Goal: Find specific page/section: Find specific page/section

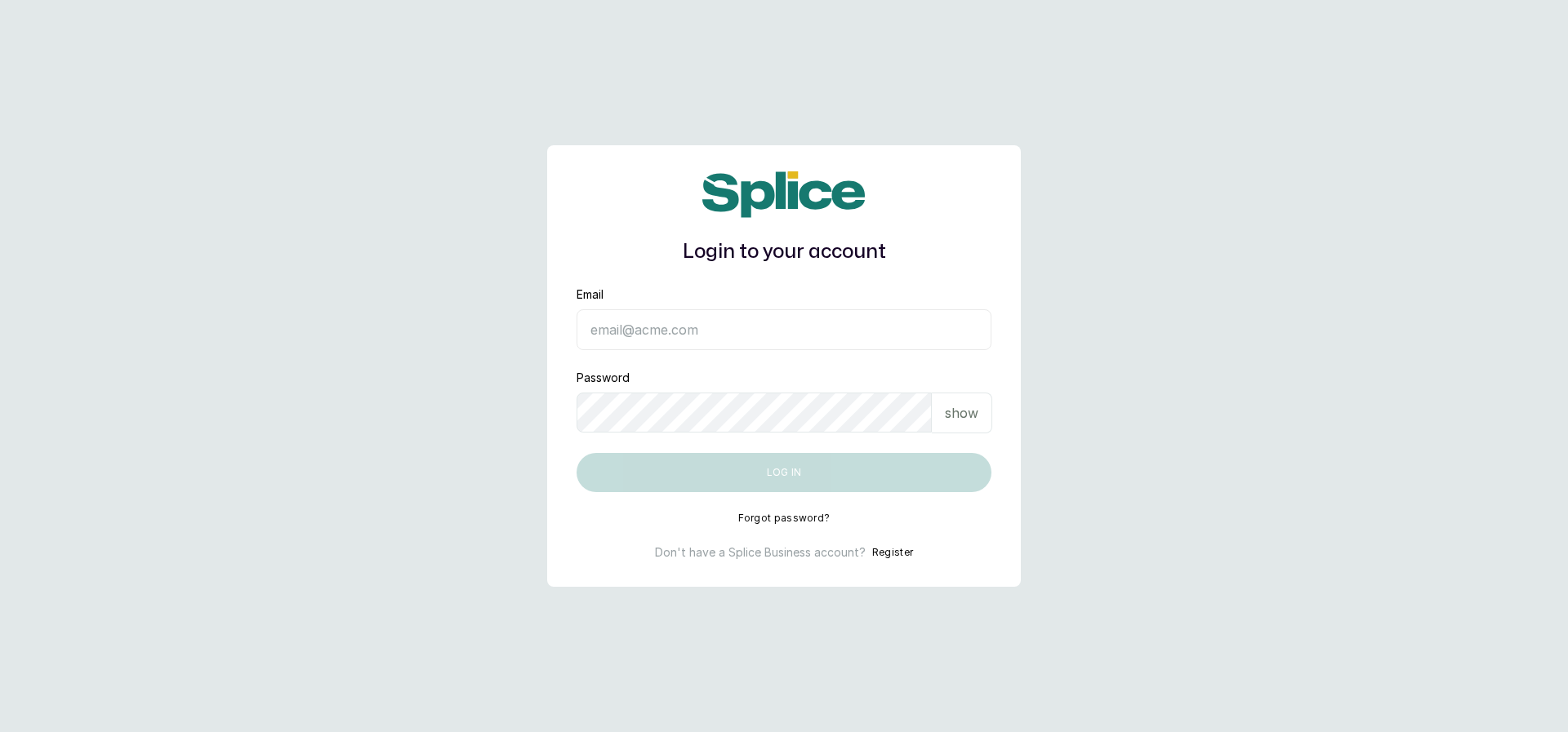
type input "eseefekodo025@gmail.com"
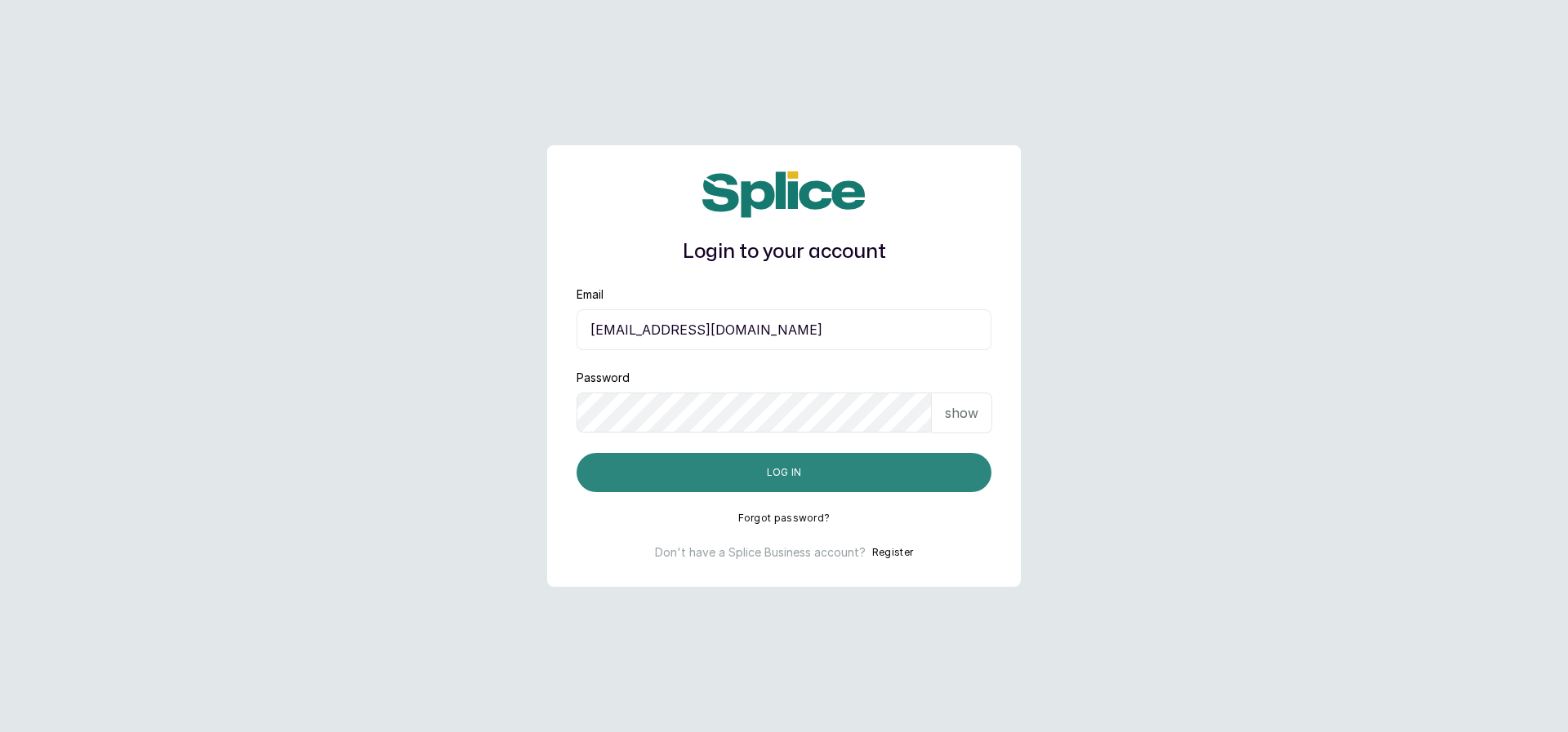
click at [651, 479] on button "Log in" at bounding box center [784, 472] width 414 height 39
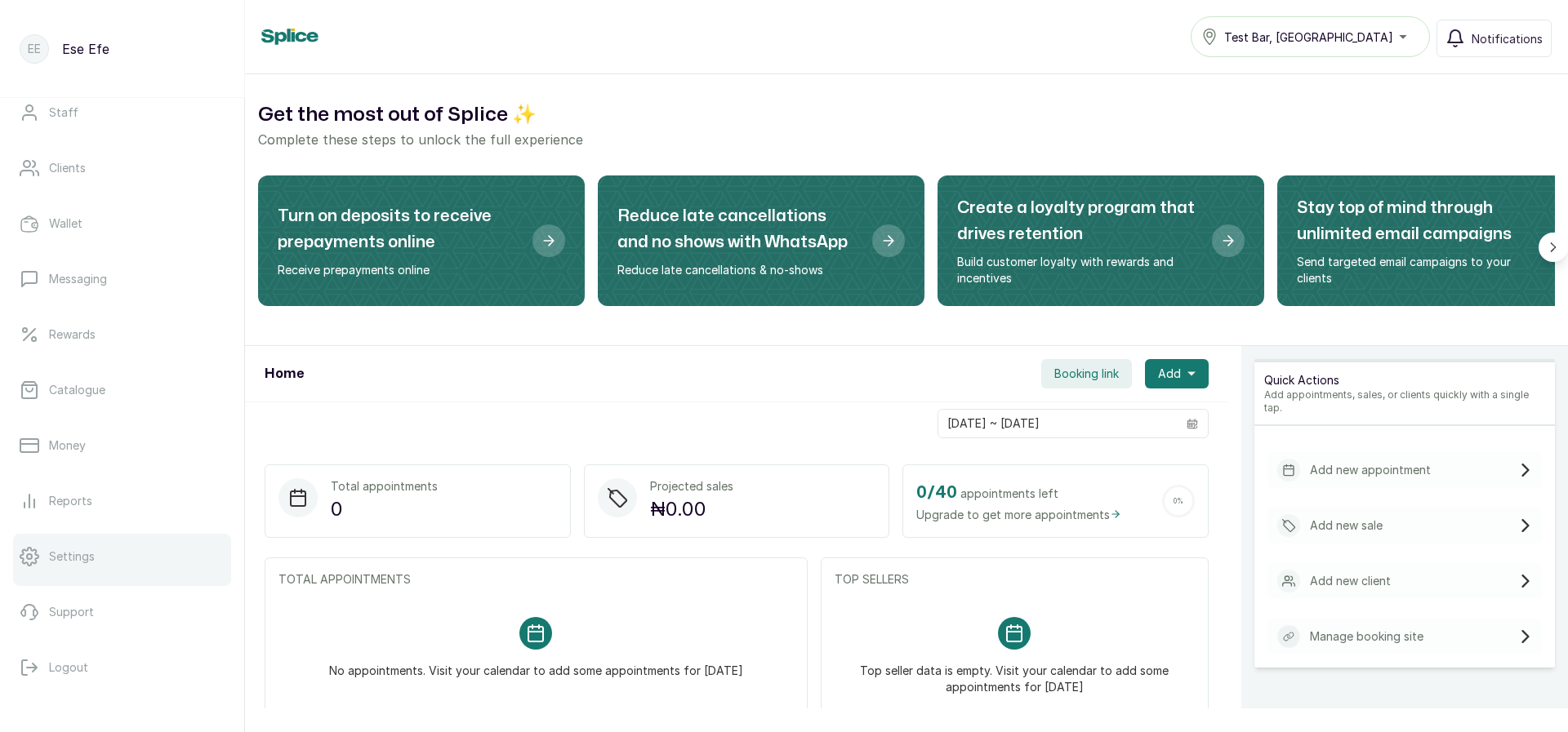
scroll to position [200, 0]
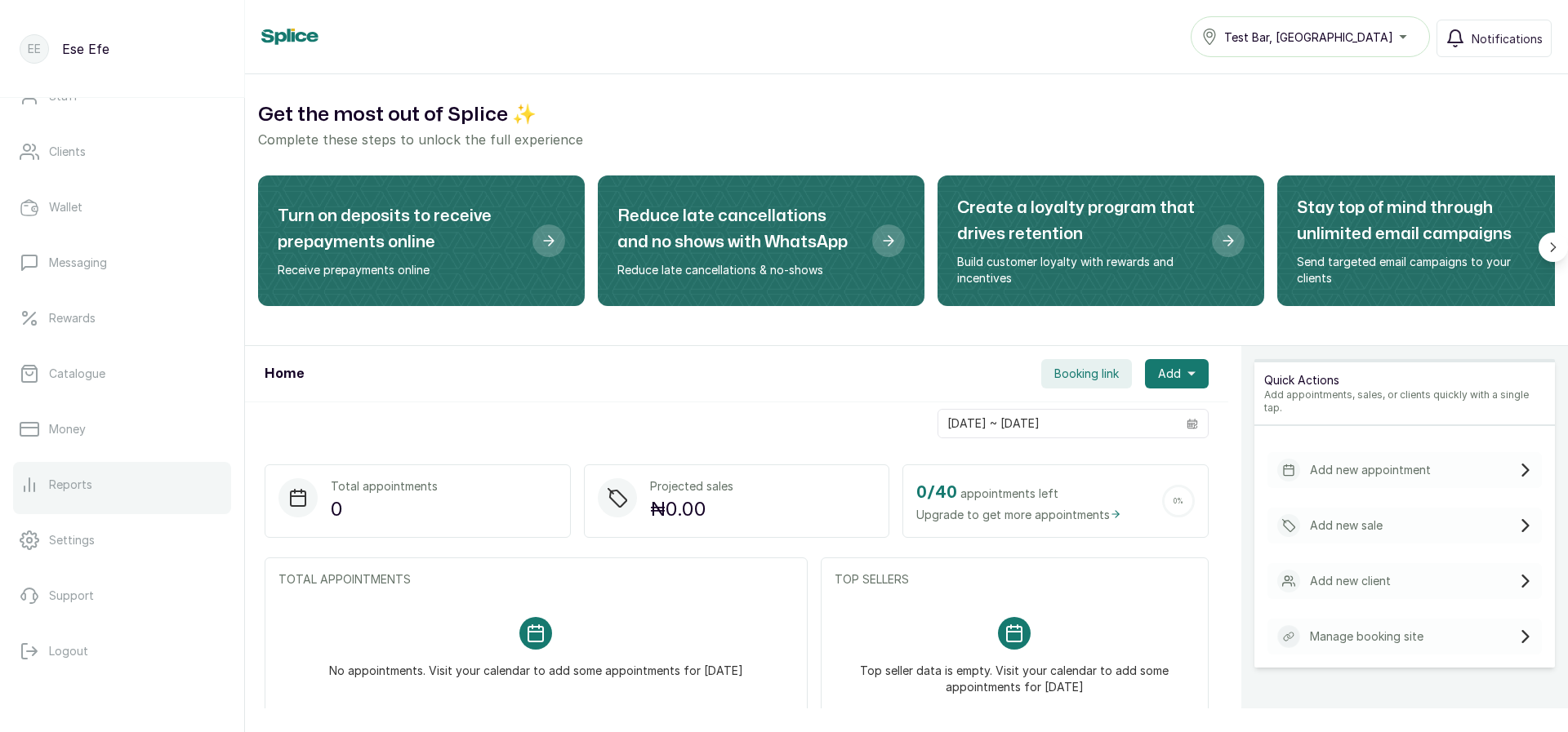
click at [62, 472] on link "Reports" at bounding box center [122, 484] width 218 height 45
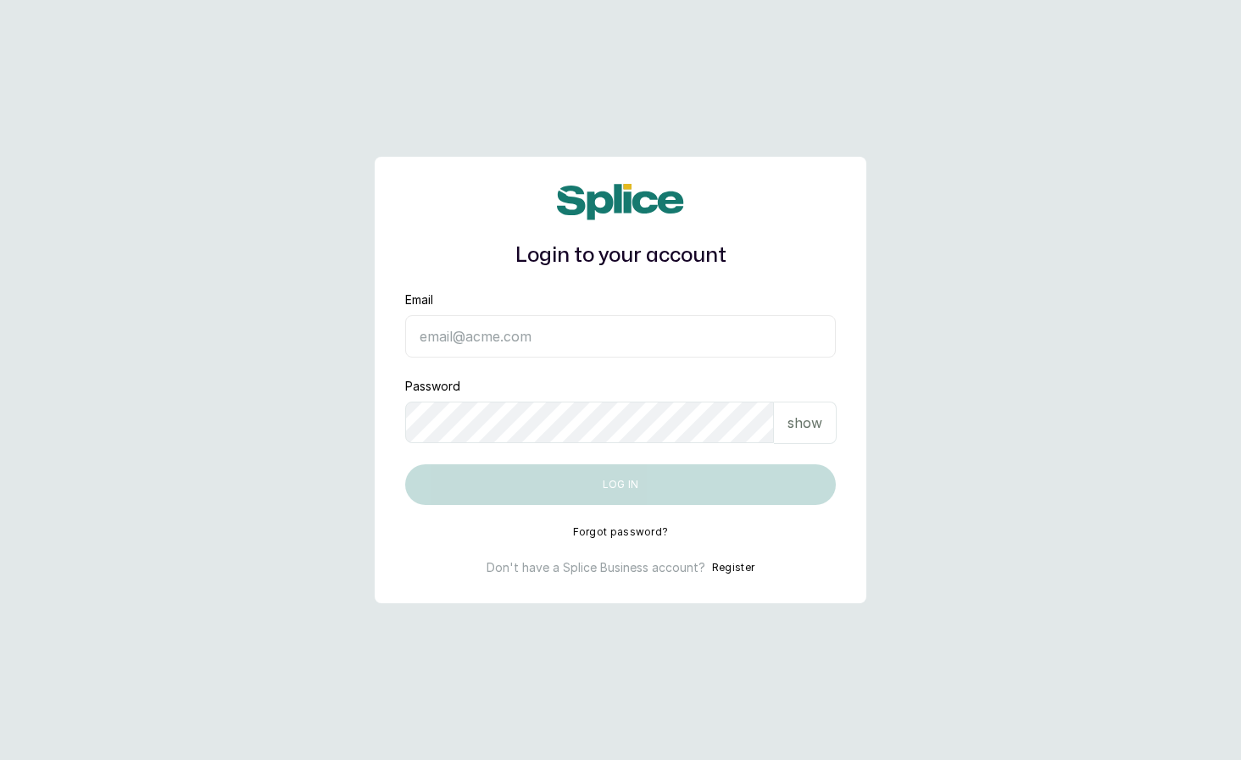
type input "eseefekodo025@gmail.com"
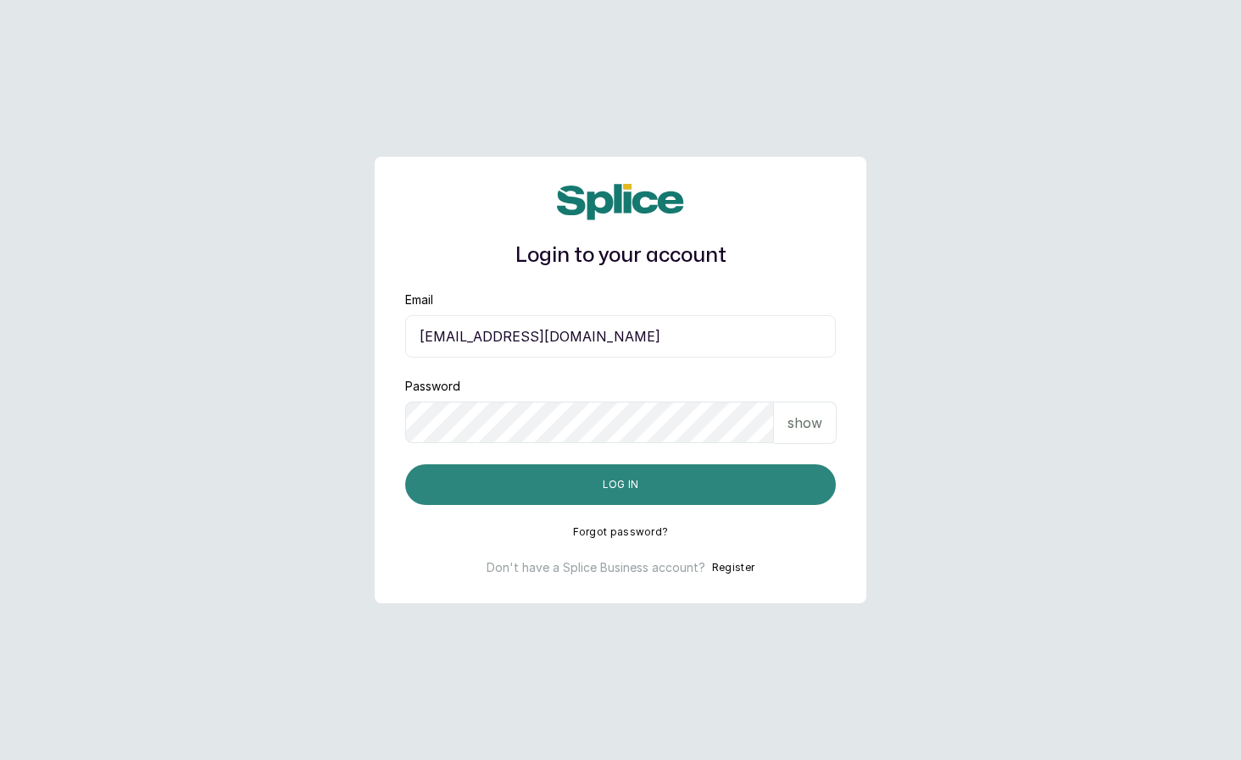
click at [492, 489] on button "Log in" at bounding box center [620, 484] width 430 height 41
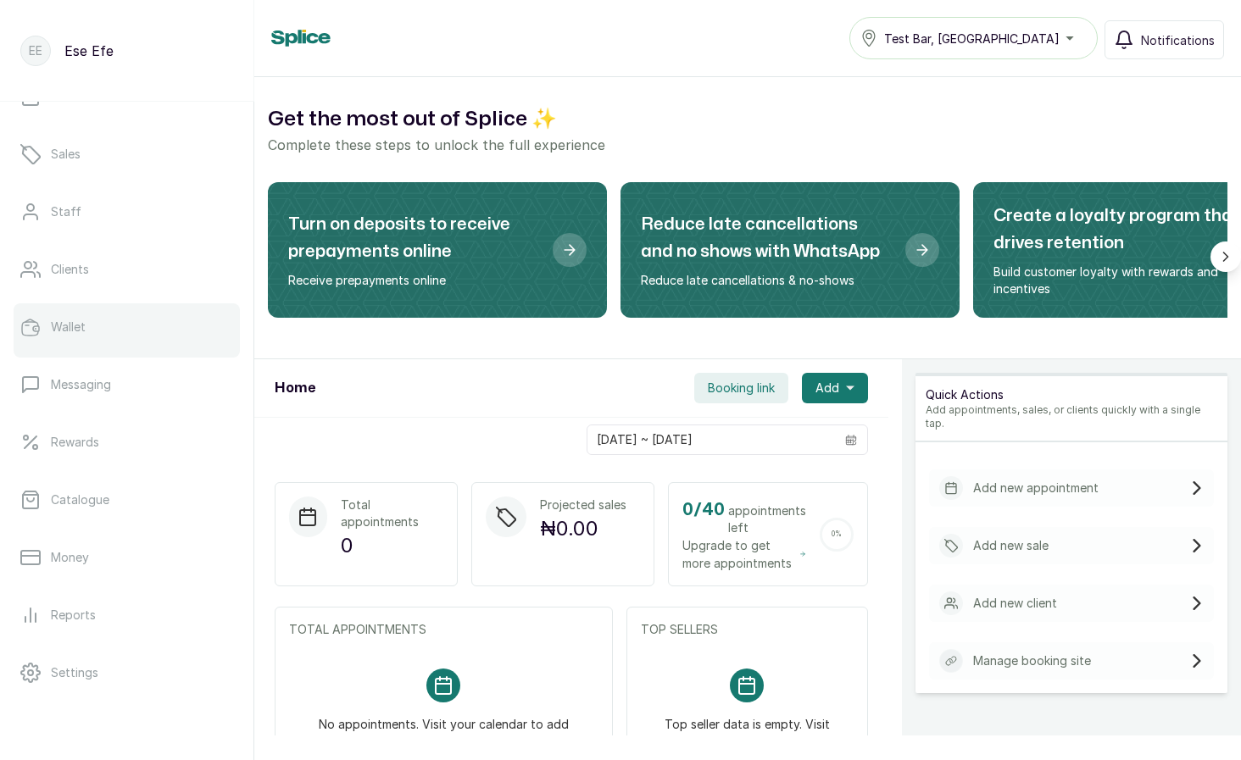
scroll to position [131, 0]
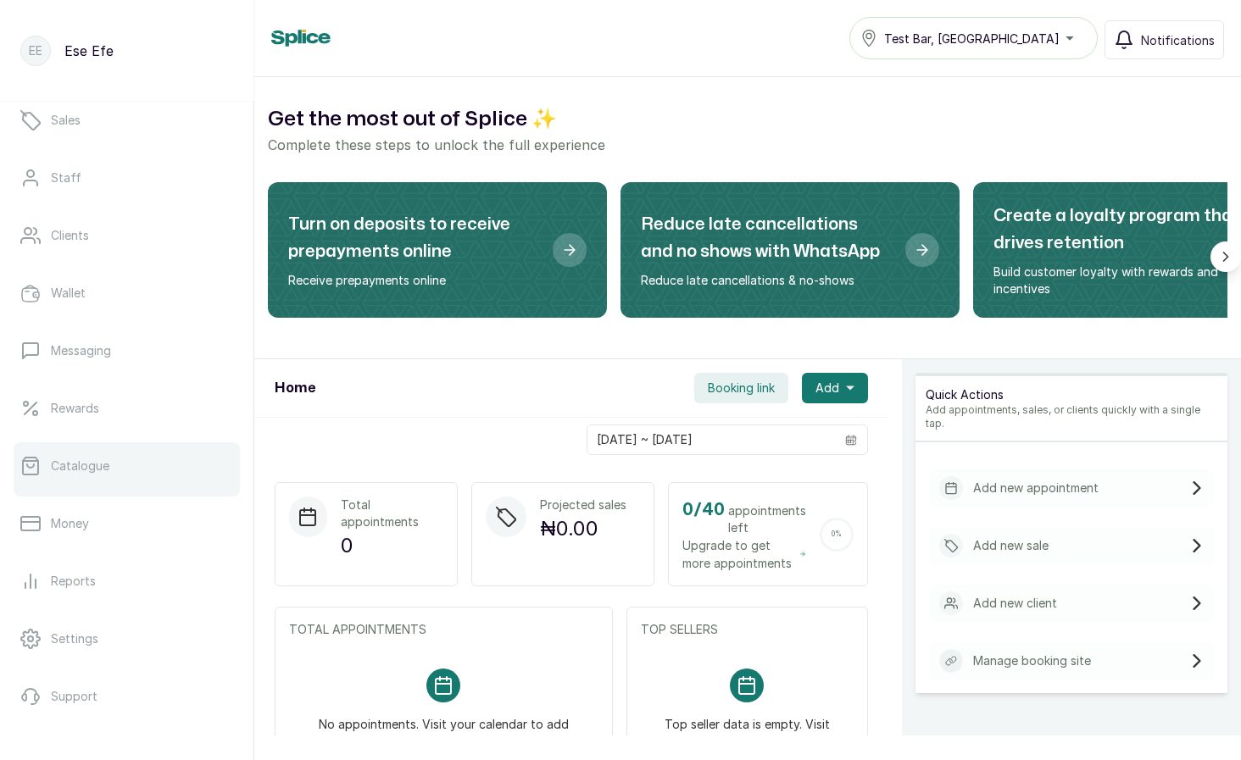
click at [76, 495] on div at bounding box center [127, 493] width 226 height 7
click at [89, 474] on link "Catalogue" at bounding box center [127, 465] width 226 height 47
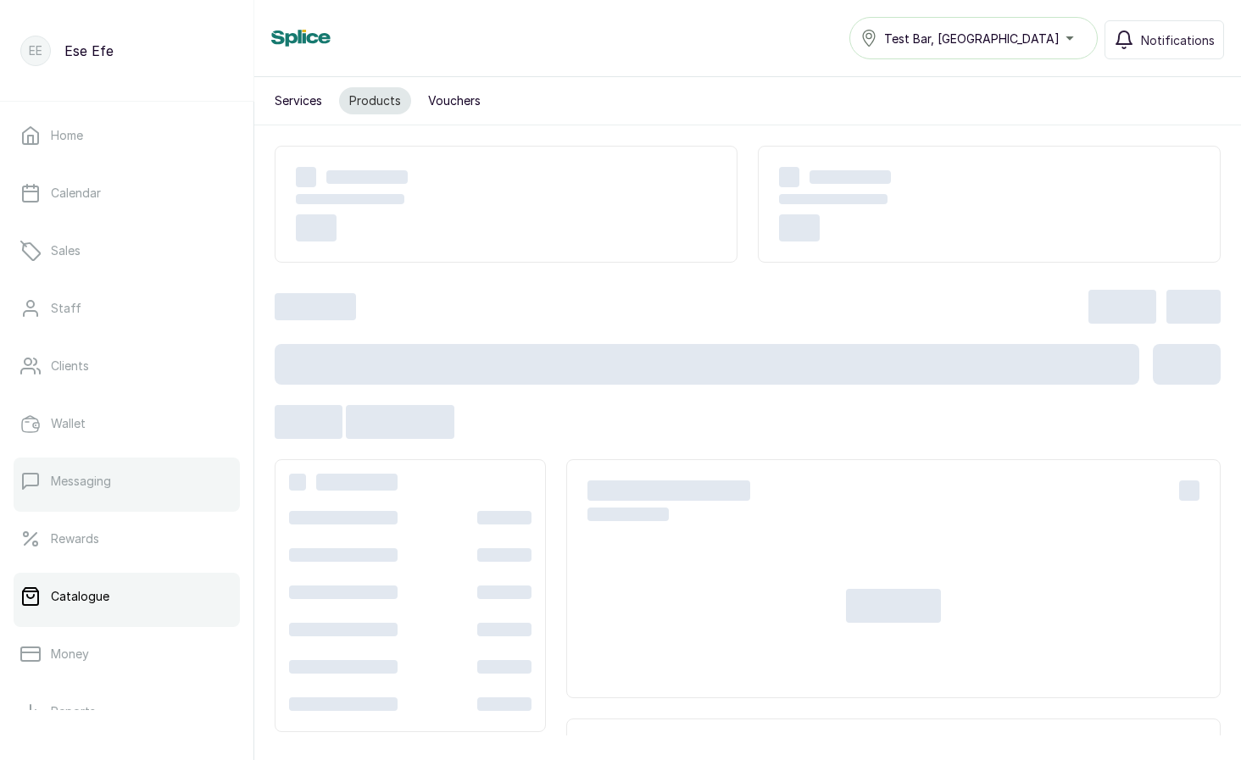
scroll to position [208, 0]
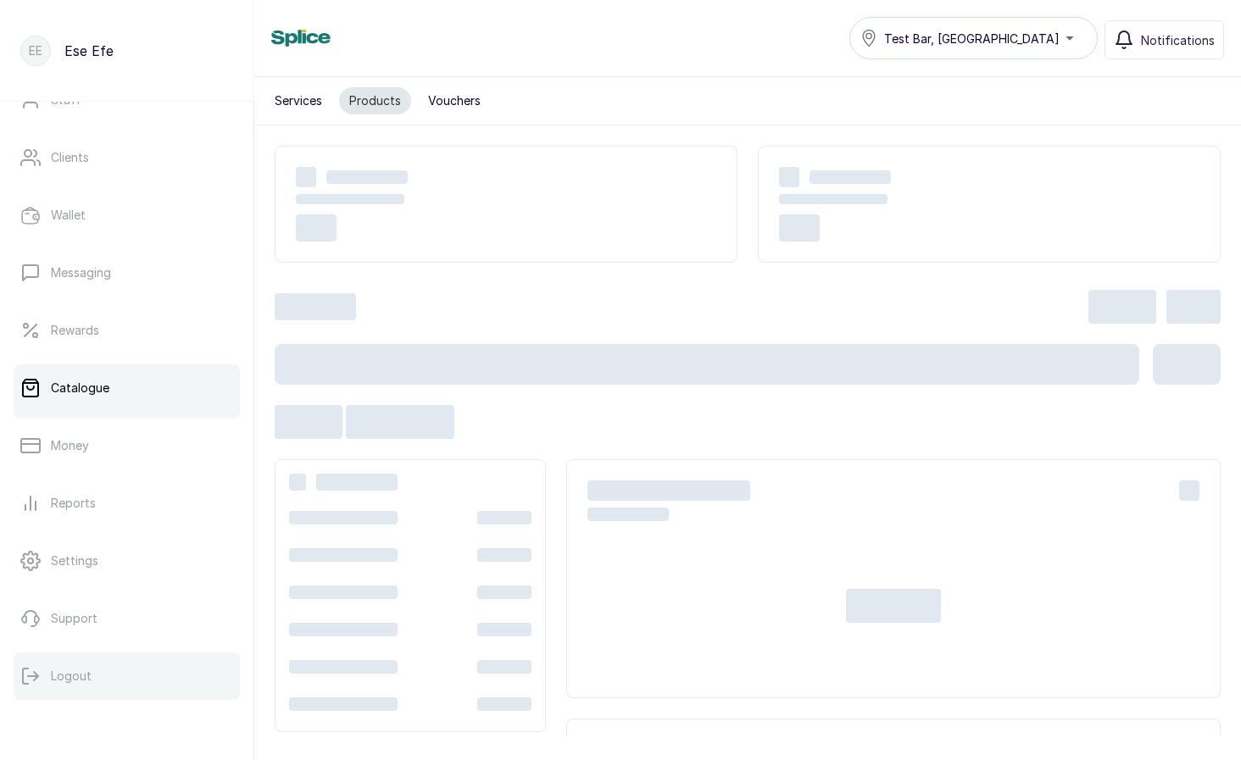
click at [34, 697] on button "Logout" at bounding box center [127, 676] width 226 height 47
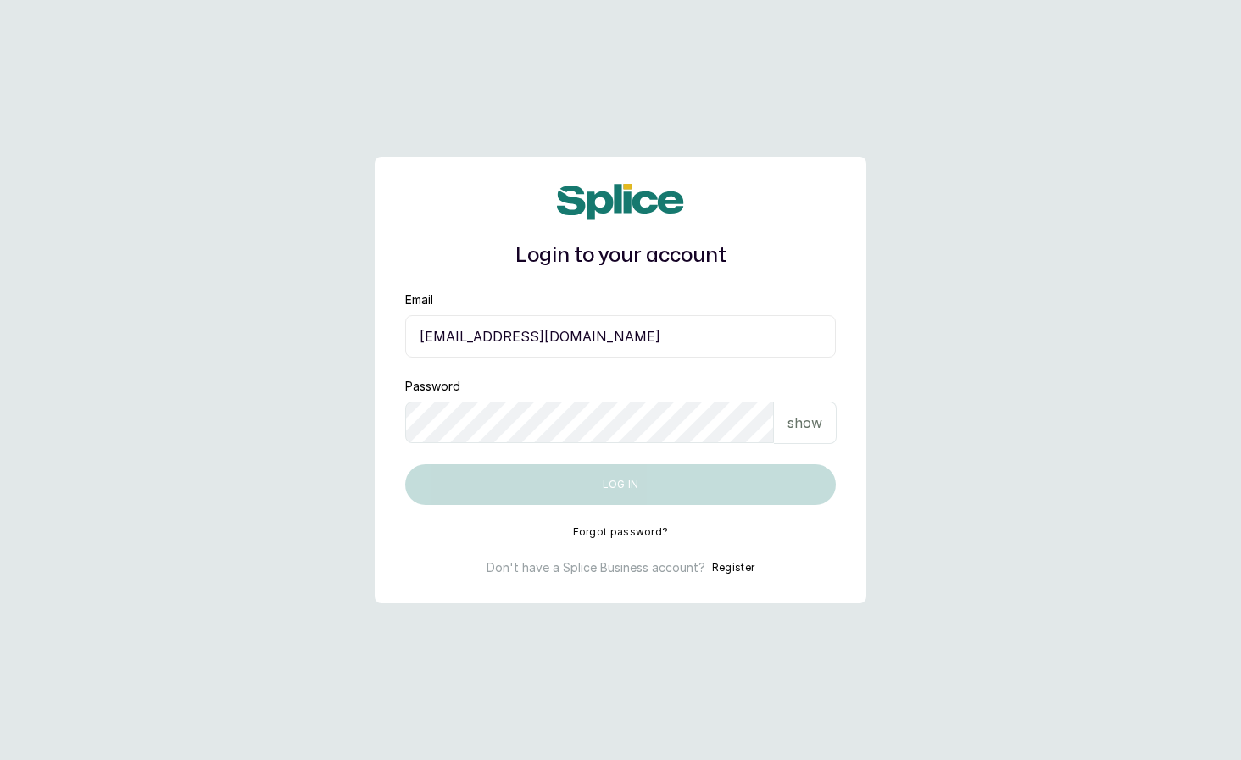
click at [468, 338] on input "eseefekodo025@gmail.com" at bounding box center [620, 336] width 430 height 42
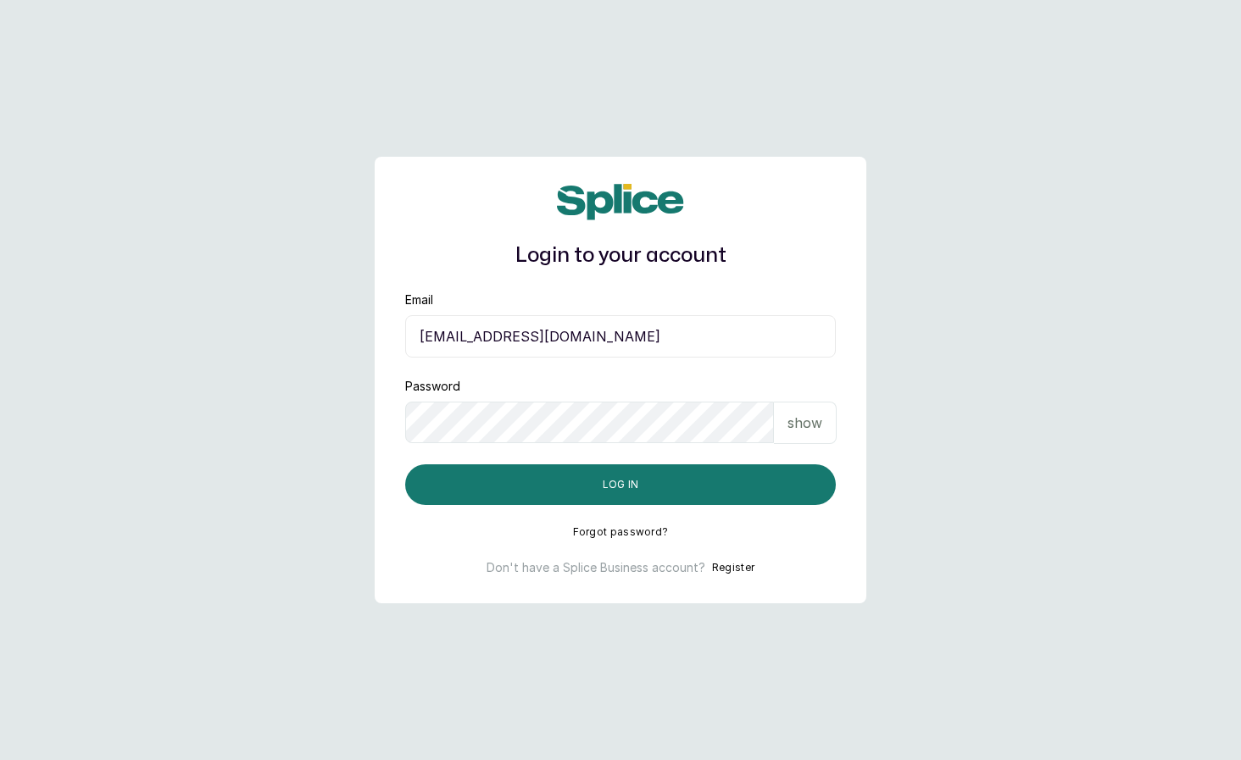
type input "layo@withsplice.com"
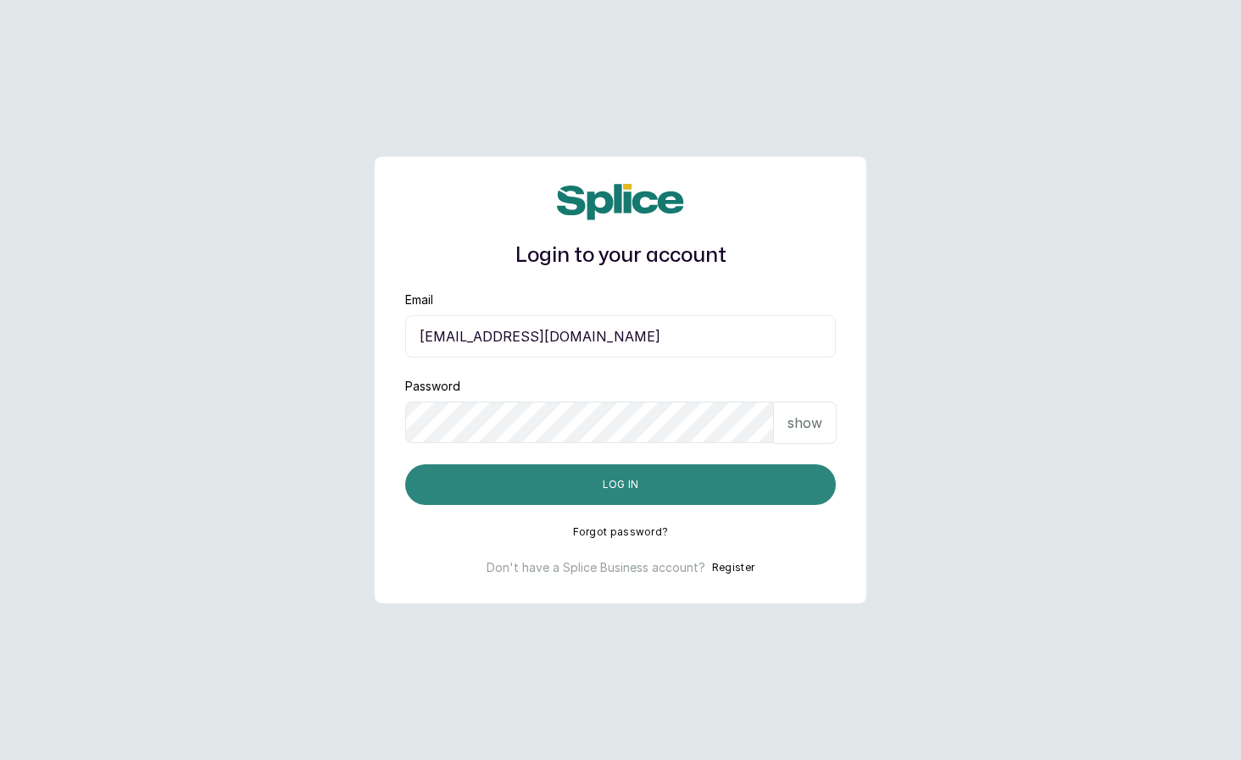
click at [554, 489] on button "Log in" at bounding box center [620, 484] width 430 height 41
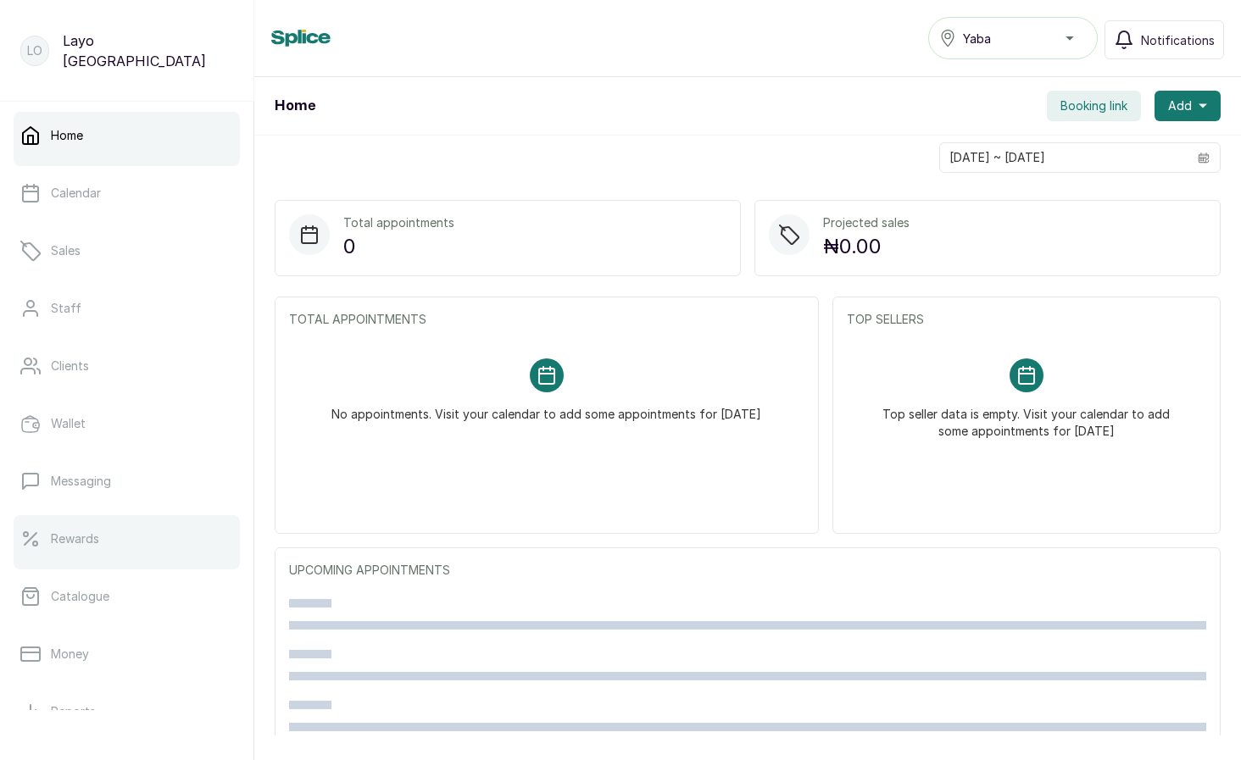
scroll to position [208, 0]
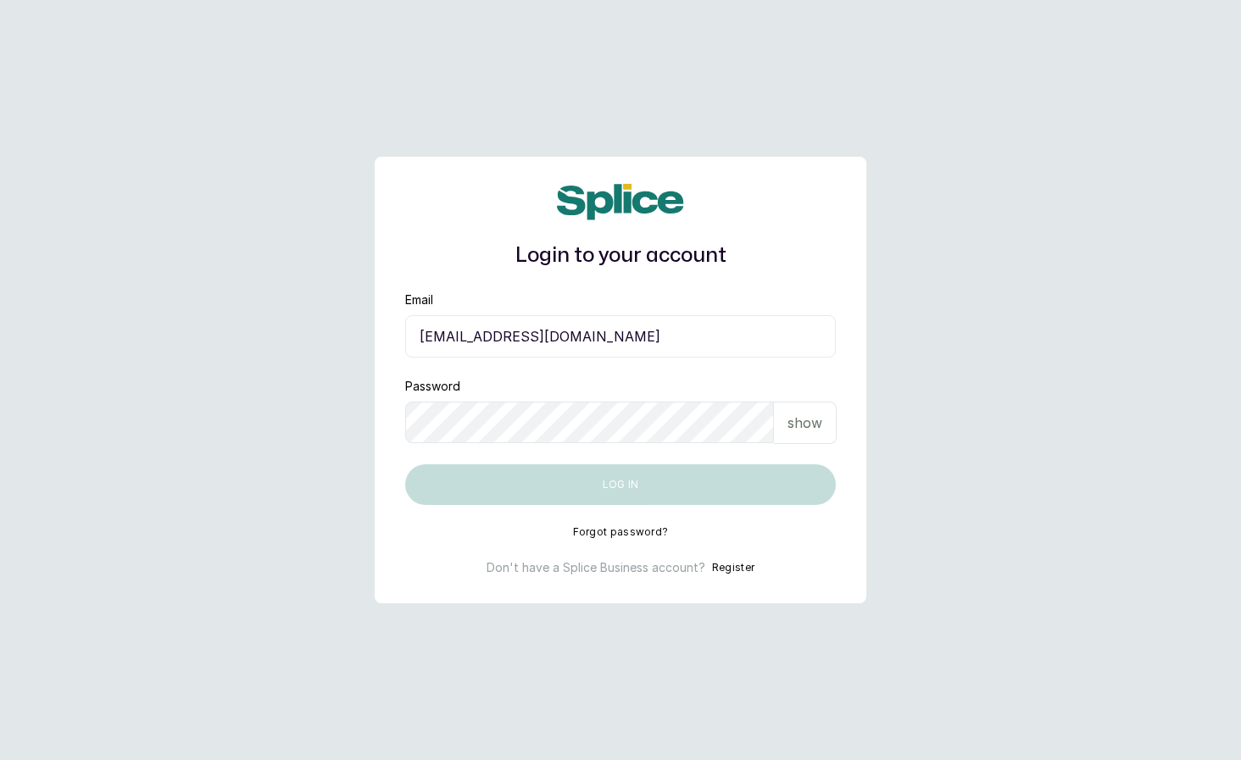
click at [586, 333] on input "layo@withsplice.com" at bounding box center [620, 336] width 430 height 42
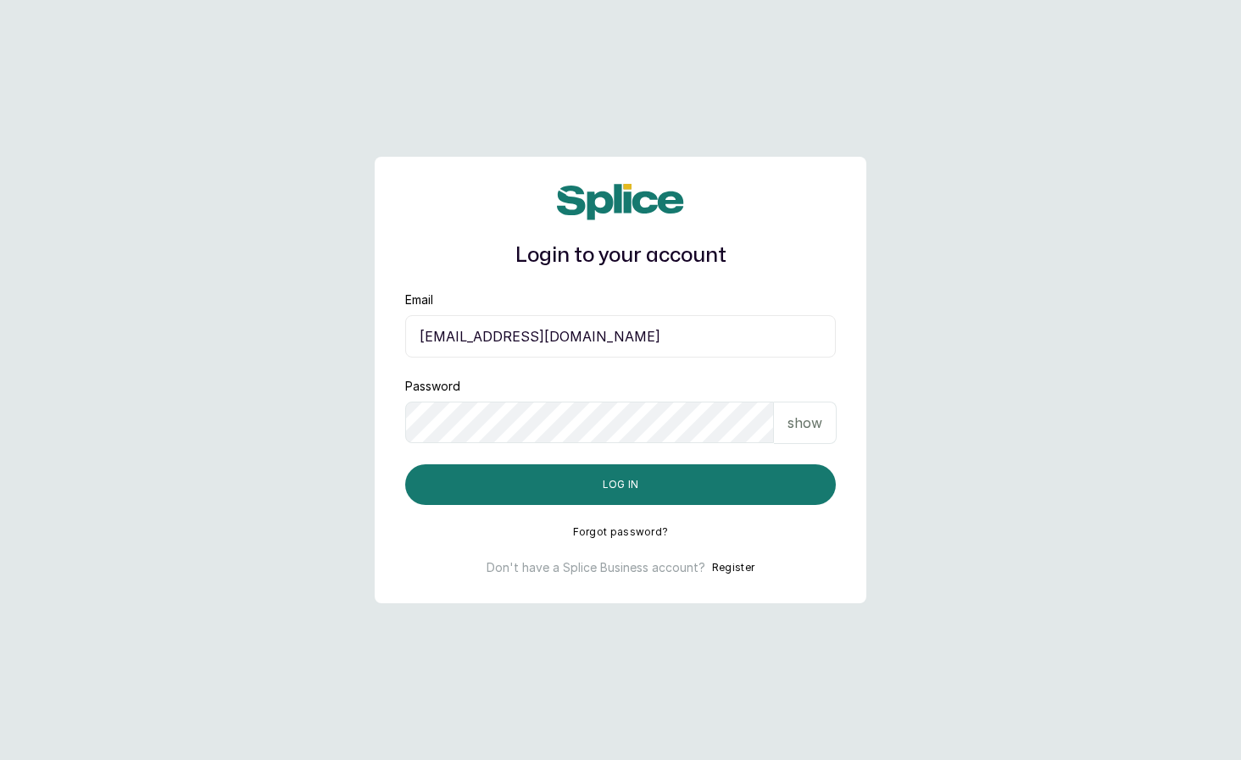
type input "eseefekodo025@gmail.com"
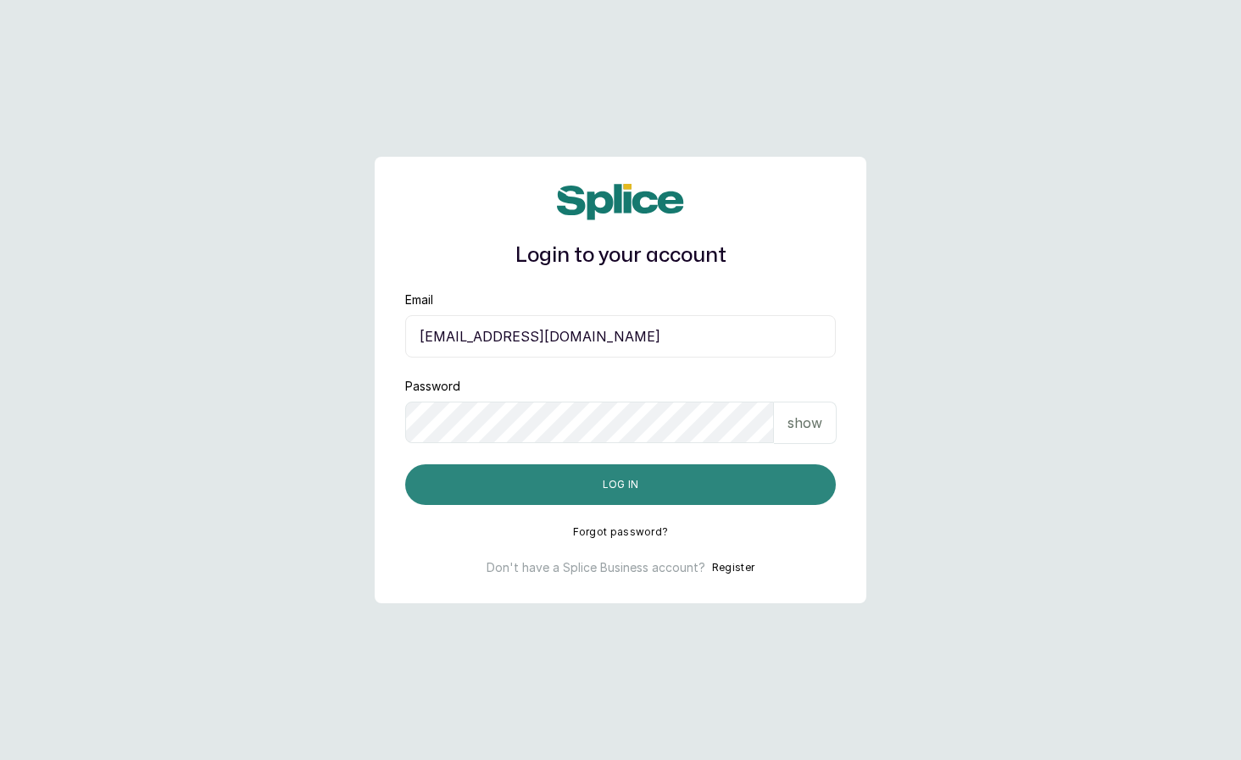
click at [553, 484] on button "Log in" at bounding box center [620, 484] width 430 height 41
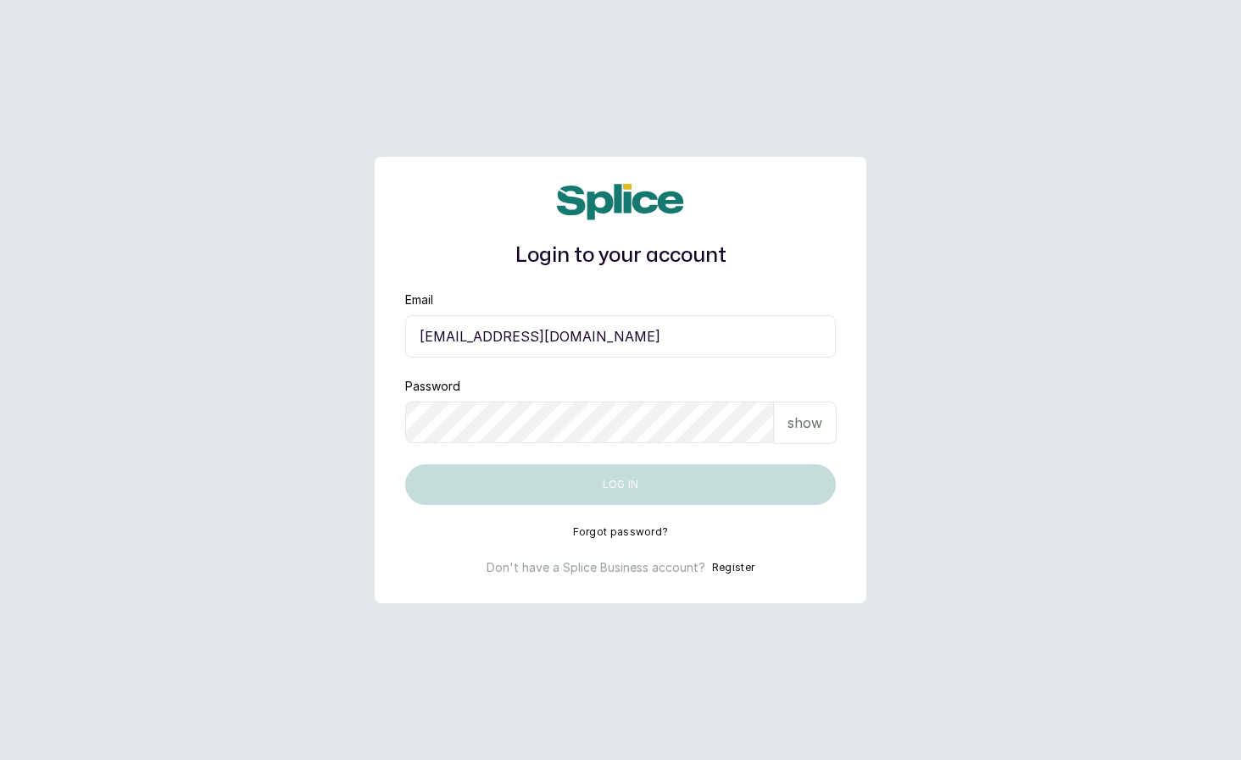
click at [468, 349] on input "[EMAIL_ADDRESS][DOMAIN_NAME]" at bounding box center [620, 336] width 430 height 42
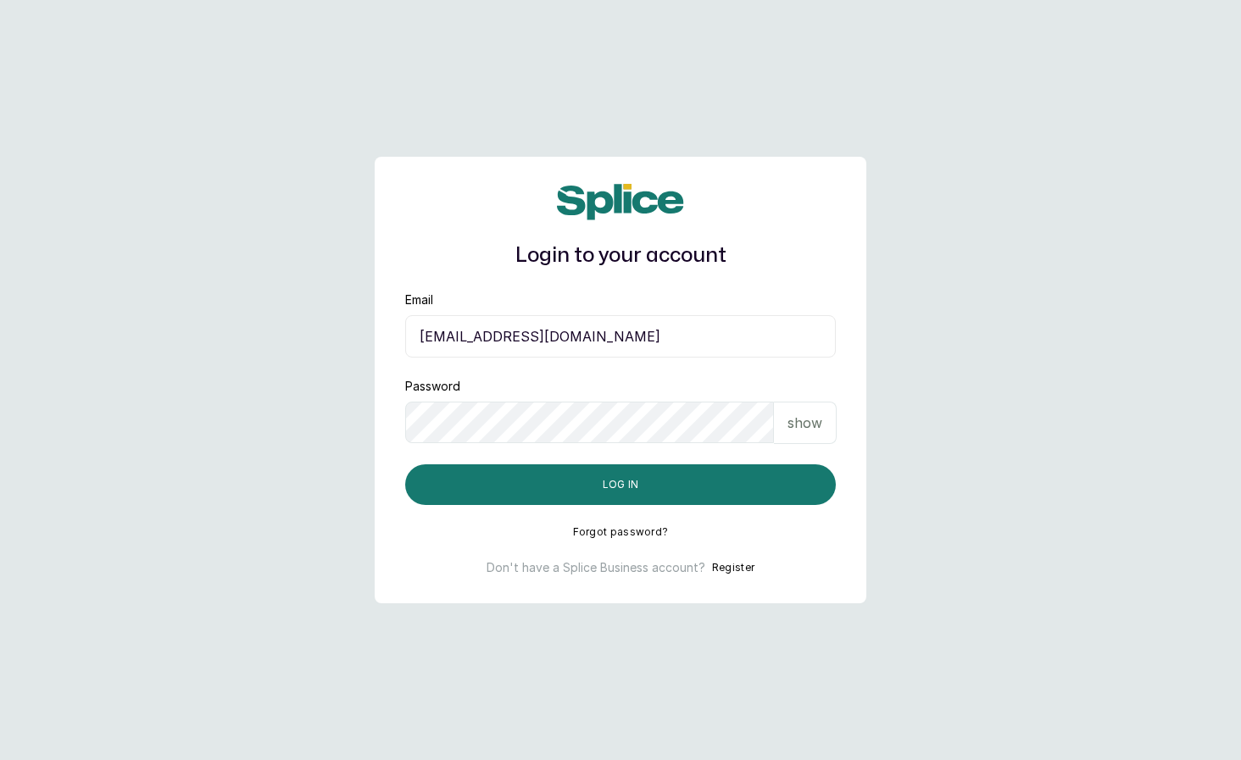
type input "[EMAIL_ADDRESS][DOMAIN_NAME]"
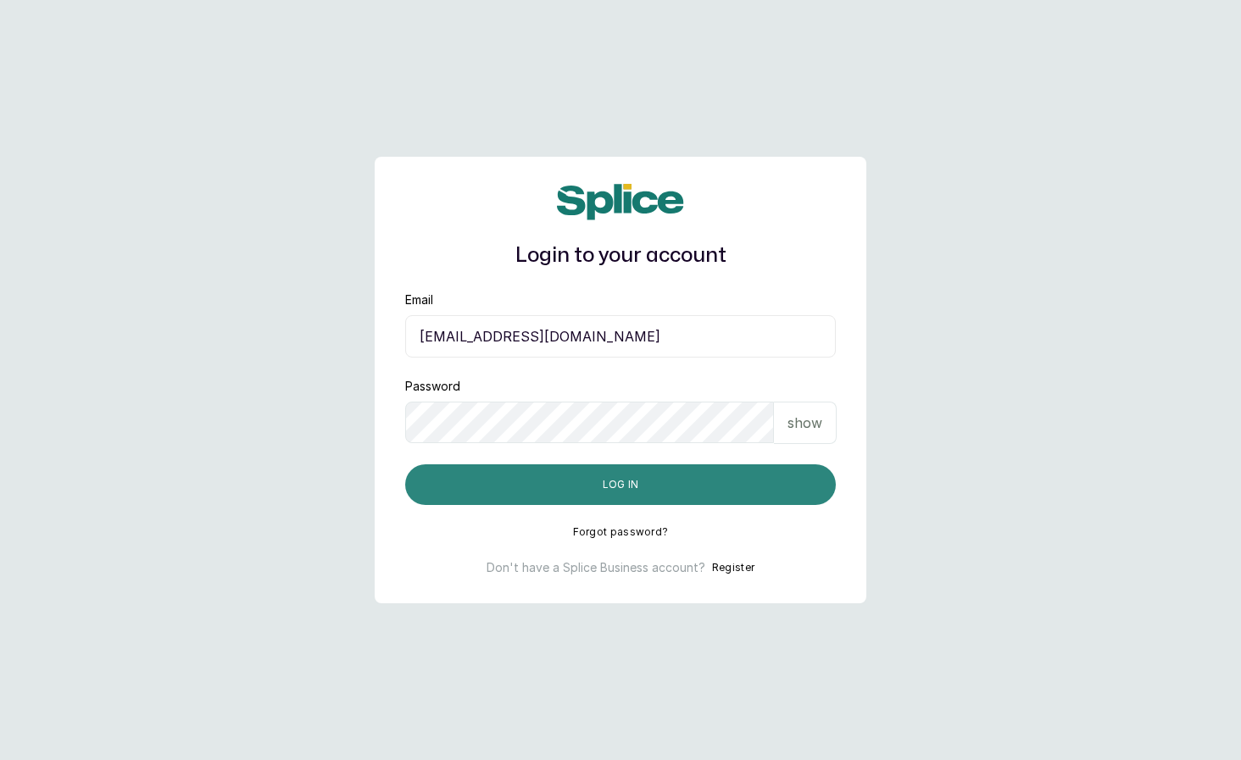
click at [548, 500] on button "Log in" at bounding box center [620, 484] width 430 height 41
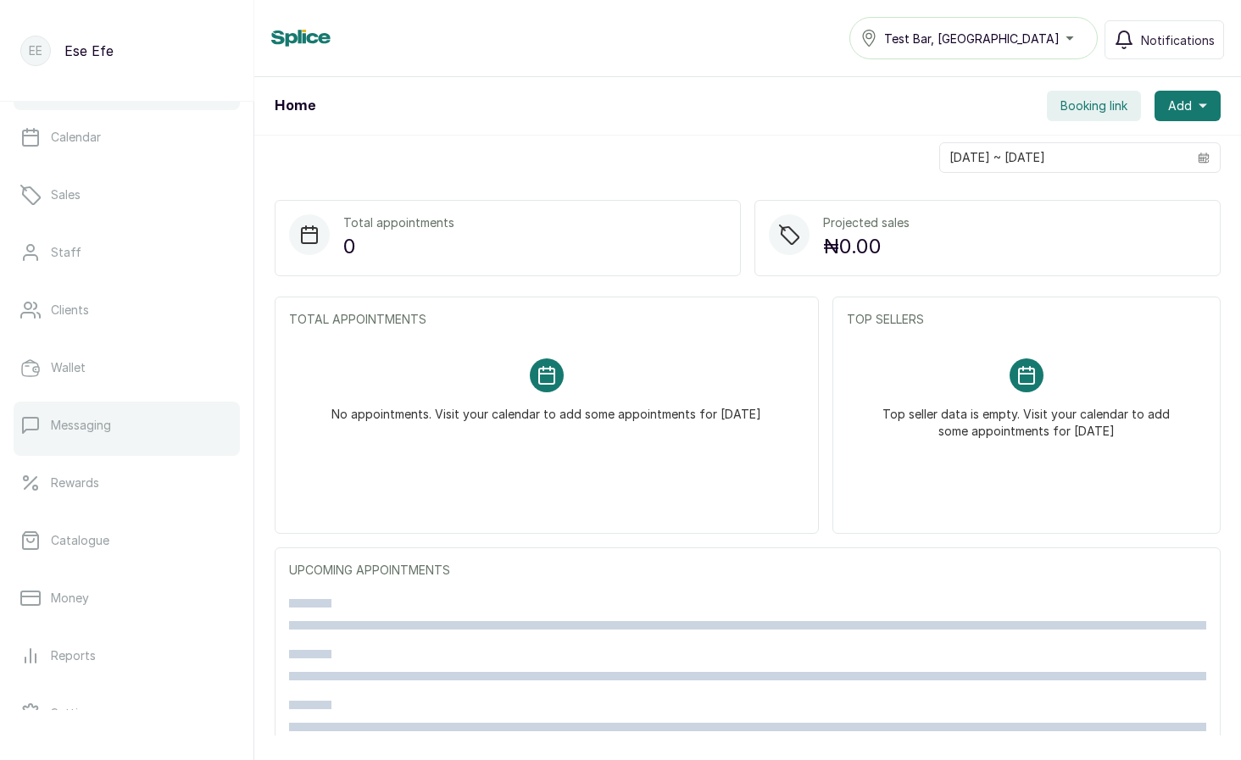
scroll to position [61, 0]
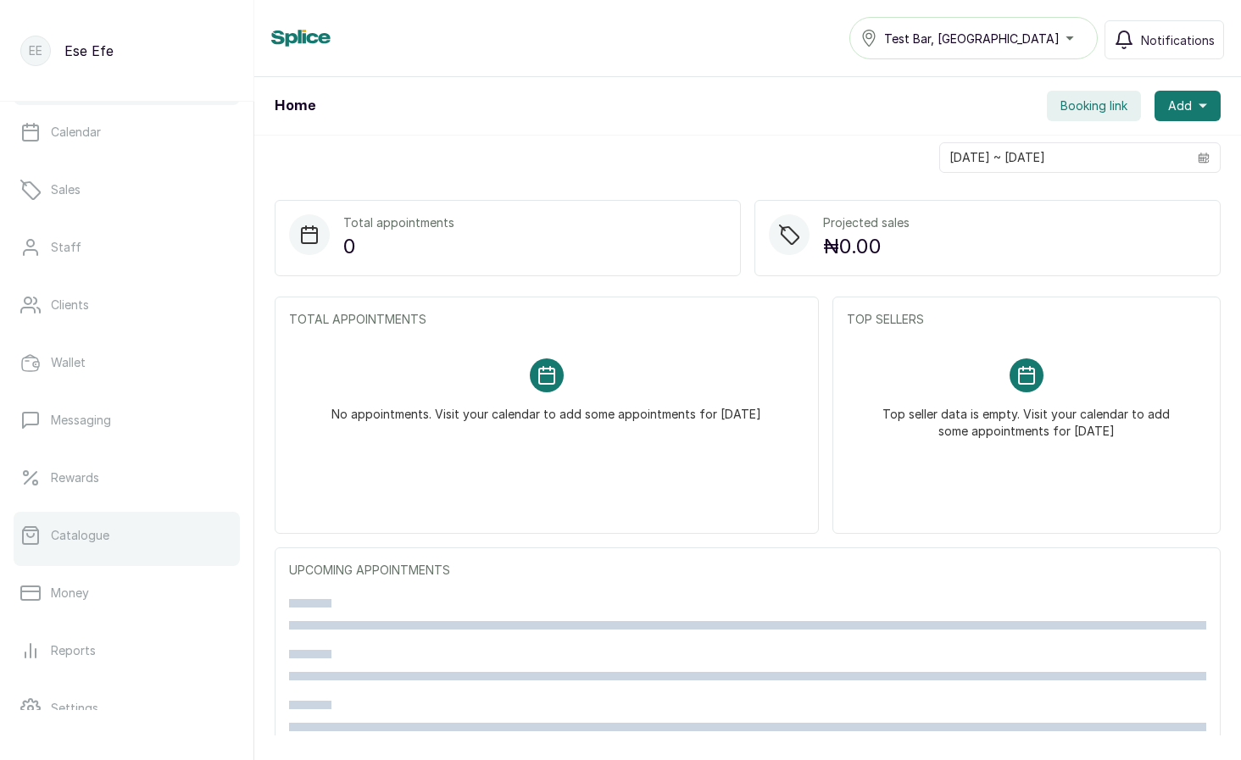
click at [51, 545] on link "Catalogue" at bounding box center [127, 535] width 226 height 47
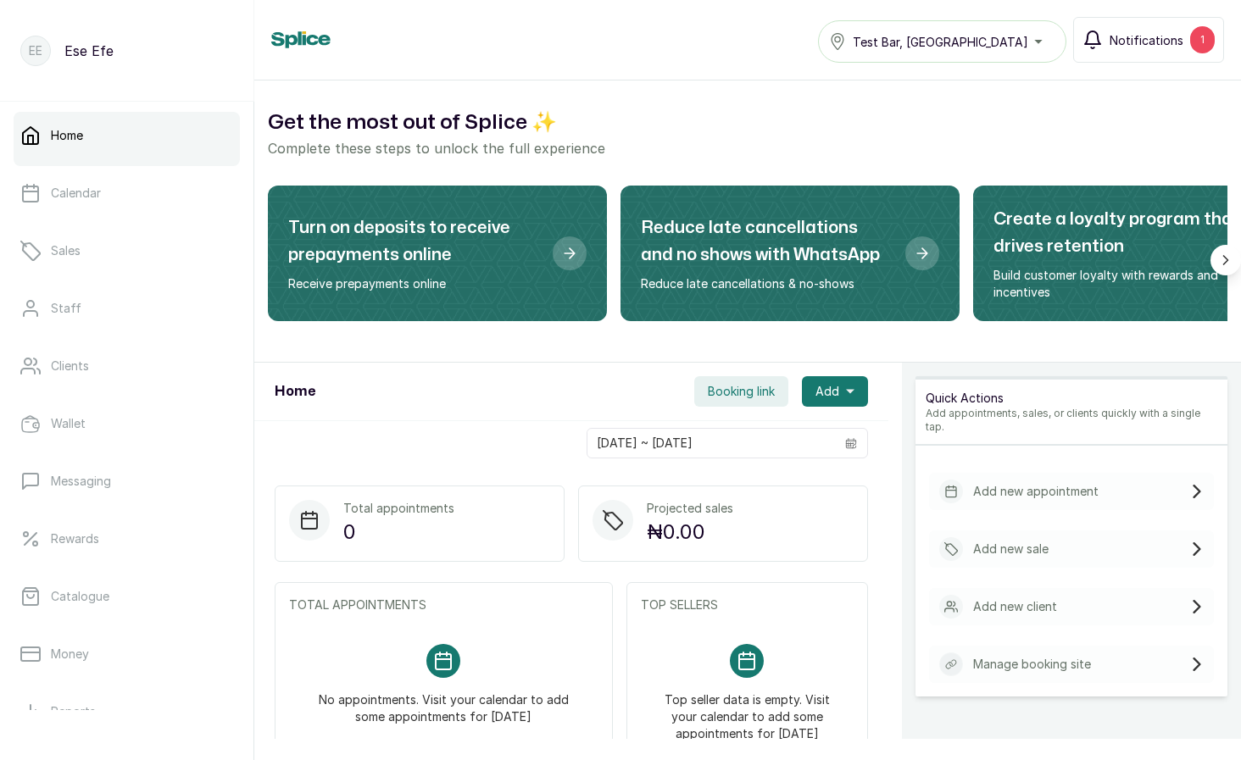
click at [1148, 52] on button "Notifications 1" at bounding box center [1148, 40] width 151 height 46
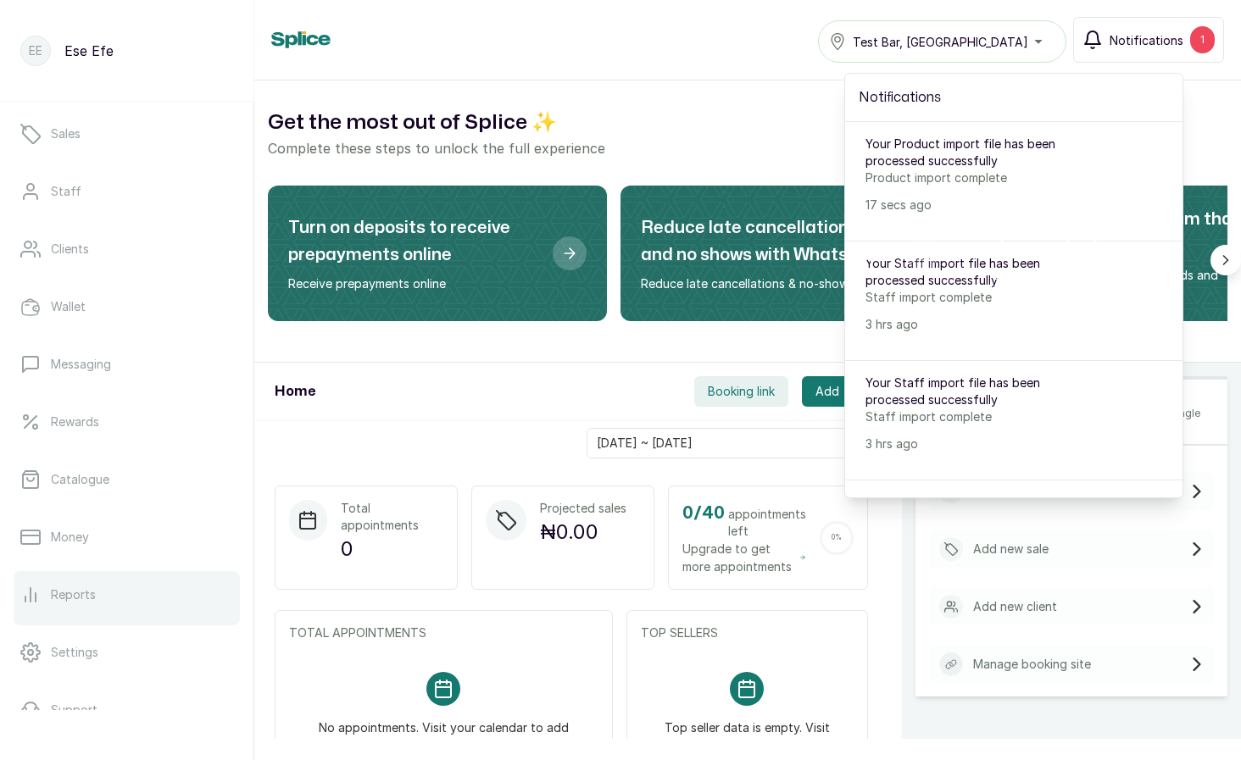
scroll to position [208, 0]
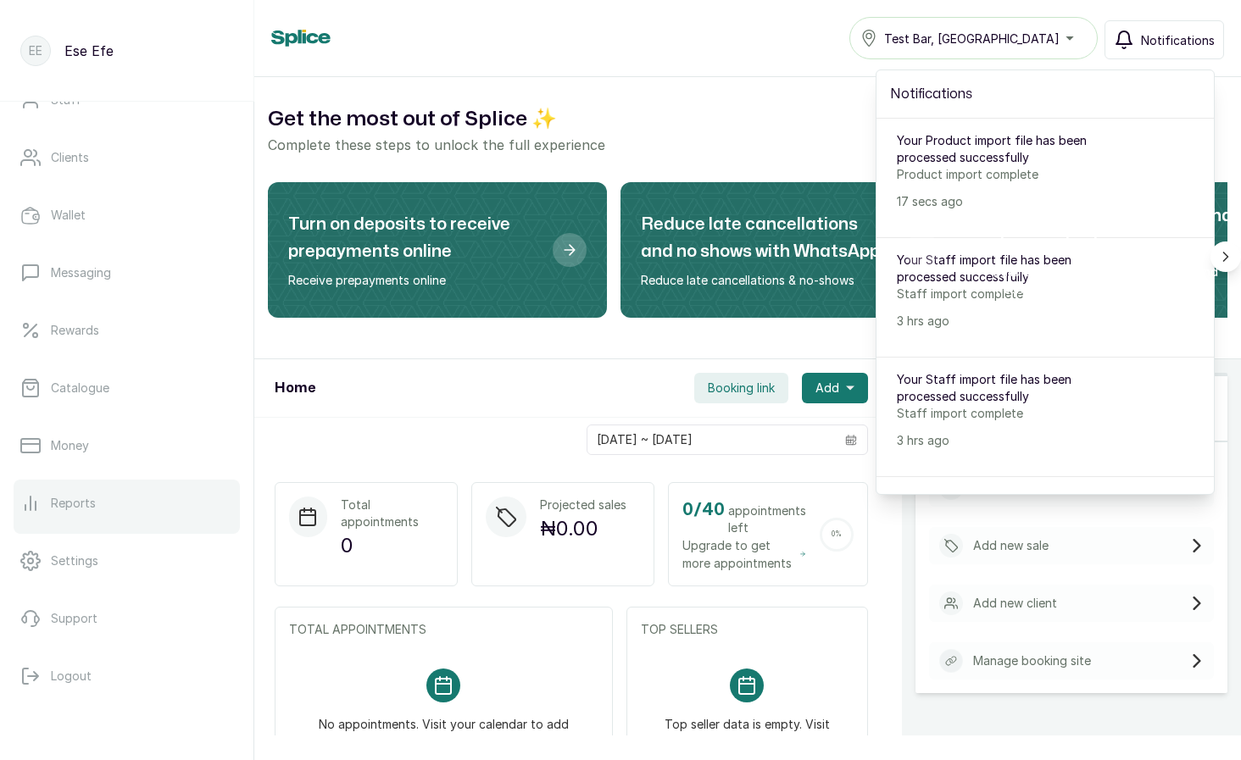
click at [62, 483] on link "Reports" at bounding box center [127, 503] width 226 height 47
